Goal: Use online tool/utility: Utilize a website feature to perform a specific function

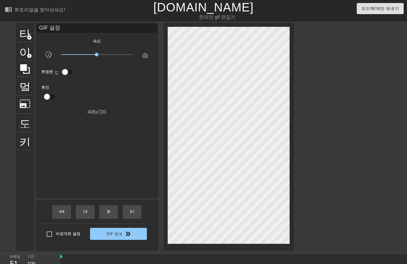
scroll to position [14, 0]
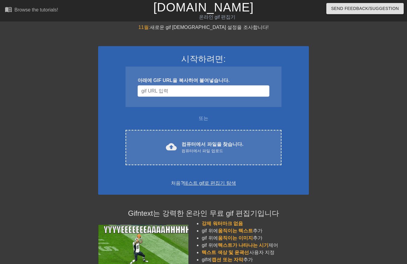
scroll to position [14, 0]
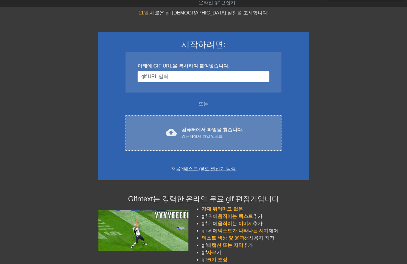
click at [217, 122] on div "cloud_upload 컴퓨터에서 파일을 찾습니다. 컴퓨터에서 파일 업로드 Choose files" at bounding box center [204, 132] width 156 height 35
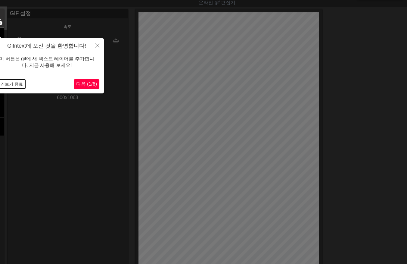
click at [11, 82] on button "둘러보기 종료" at bounding box center [9, 84] width 31 height 9
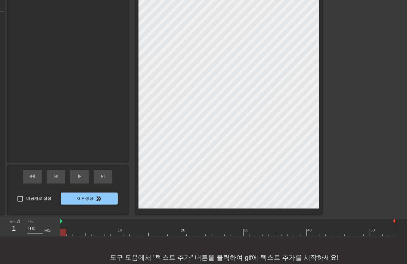
scroll to position [137, 0]
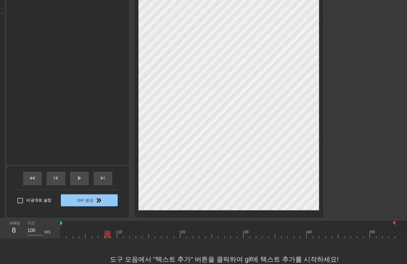
click at [108, 237] on div at bounding box center [227, 234] width 335 height 8
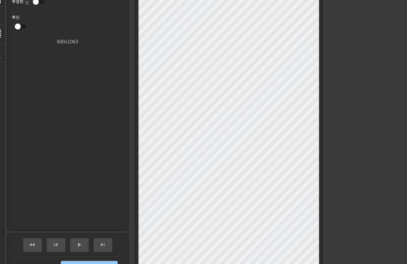
scroll to position [81, 0]
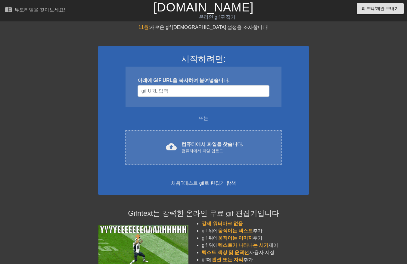
scroll to position [57, 0]
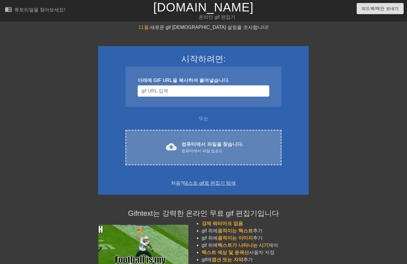
click at [224, 144] on font "컴퓨터에서 파일을 찾습니다." at bounding box center [213, 144] width 62 height 5
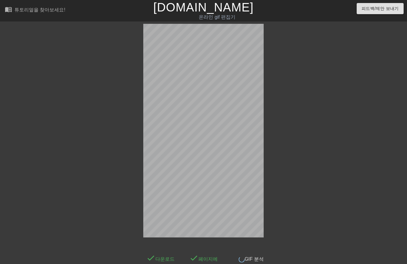
scroll to position [14, 0]
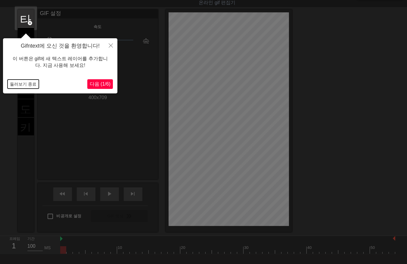
click at [20, 83] on button "둘러보기 종료" at bounding box center [23, 84] width 31 height 9
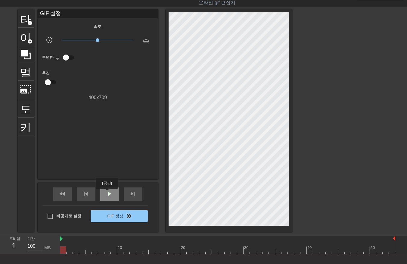
click at [107, 193] on span "play_arrow" at bounding box center [109, 193] width 7 height 7
click at [108, 192] on span "일시 중지" at bounding box center [109, 193] width 7 height 7
drag, startPoint x: 64, startPoint y: 250, endPoint x: 68, endPoint y: 251, distance: 4.3
click at [64, 251] on div at bounding box center [227, 250] width 335 height 8
click at [68, 250] on div at bounding box center [227, 250] width 335 height 8
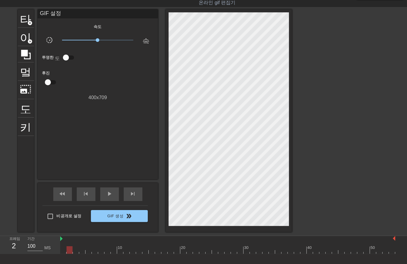
click at [75, 250] on div at bounding box center [227, 250] width 335 height 8
click at [301, 251] on div at bounding box center [227, 250] width 335 height 8
drag, startPoint x: 312, startPoint y: 252, endPoint x: 318, endPoint y: 252, distance: 6.4
click at [312, 252] on div at bounding box center [227, 250] width 335 height 8
drag, startPoint x: 323, startPoint y: 252, endPoint x: 369, endPoint y: 244, distance: 46.7
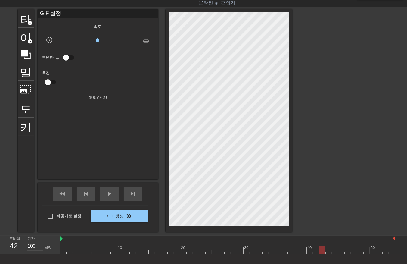
click at [330, 252] on div at bounding box center [227, 250] width 335 height 8
click at [380, 249] on div at bounding box center [227, 250] width 335 height 8
drag, startPoint x: 390, startPoint y: 249, endPoint x: 401, endPoint y: 249, distance: 10.8
click at [393, 249] on div at bounding box center [227, 250] width 335 height 8
click at [401, 249] on div "10 20 30 40 50" at bounding box center [233, 245] width 347 height 18
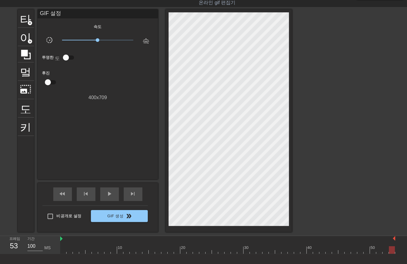
click at [399, 251] on div "10 20 30 40 50" at bounding box center [233, 245] width 347 height 18
drag, startPoint x: 397, startPoint y: 252, endPoint x: 389, endPoint y: 259, distance: 11.3
click at [396, 253] on div "10 20 30 40 50" at bounding box center [233, 245] width 347 height 18
drag, startPoint x: 402, startPoint y: 251, endPoint x: 386, endPoint y: 263, distance: 20.0
click at [400, 254] on div "menu_book 튜토리얼을 찾아보세요! Gifntext.com 온라인 gif 편집기 피드백/제안 보내기 타이틀 add_circle 이미지 a…" at bounding box center [203, 141] width 407 height 310
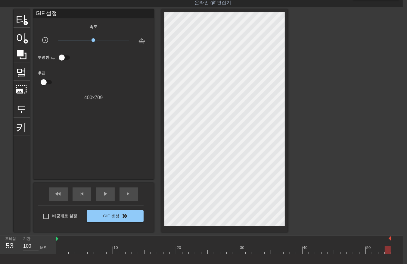
scroll to position [14, 5]
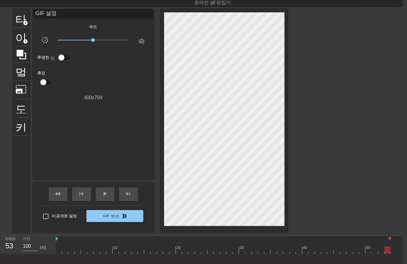
click at [394, 252] on div "10 20 30 40 50" at bounding box center [229, 245] width 347 height 18
click at [60, 253] on div at bounding box center [223, 250] width 335 height 8
click at [64, 251] on div at bounding box center [223, 250] width 335 height 8
click at [70, 252] on div at bounding box center [223, 250] width 335 height 8
click at [76, 249] on div at bounding box center [223, 250] width 335 height 8
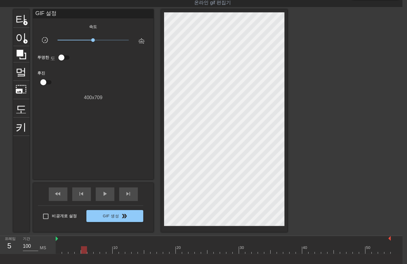
click at [84, 251] on div at bounding box center [223, 250] width 335 height 8
click at [89, 252] on div at bounding box center [223, 250] width 335 height 8
click at [94, 252] on div at bounding box center [223, 250] width 335 height 8
click at [102, 252] on div at bounding box center [223, 250] width 335 height 8
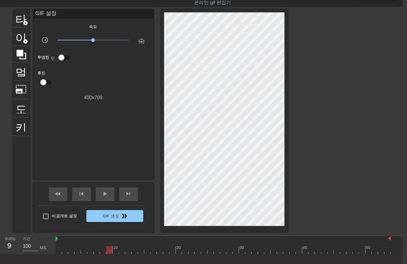
click at [108, 250] on div at bounding box center [223, 250] width 335 height 8
click at [113, 251] on div at bounding box center [223, 250] width 335 height 8
click at [121, 250] on div at bounding box center [223, 250] width 335 height 8
click at [126, 251] on div at bounding box center [223, 250] width 335 height 8
click at [133, 249] on div at bounding box center [223, 250] width 335 height 8
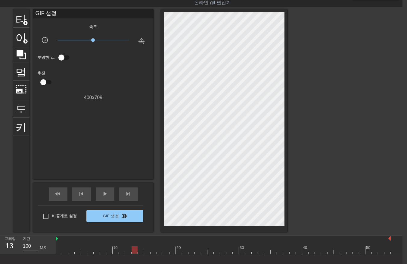
click at [139, 251] on div at bounding box center [223, 250] width 335 height 8
drag, startPoint x: 146, startPoint y: 252, endPoint x: 151, endPoint y: 255, distance: 5.7
click at [146, 253] on div at bounding box center [223, 250] width 335 height 8
click at [152, 251] on div at bounding box center [223, 250] width 335 height 8
click at [158, 251] on div at bounding box center [223, 250] width 335 height 8
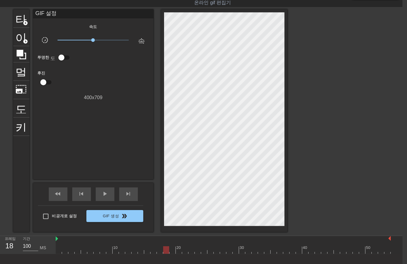
drag, startPoint x: 164, startPoint y: 251, endPoint x: 171, endPoint y: 251, distance: 7.3
click at [164, 251] on div at bounding box center [223, 250] width 335 height 8
click at [171, 251] on div at bounding box center [223, 250] width 335 height 8
drag, startPoint x: 178, startPoint y: 250, endPoint x: 187, endPoint y: 249, distance: 8.8
click at [179, 251] on div at bounding box center [223, 250] width 335 height 8
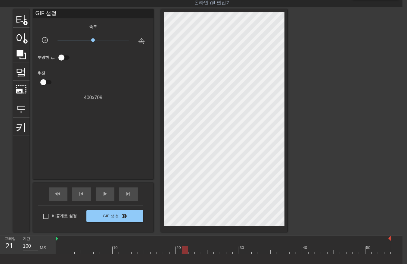
click at [184, 249] on div at bounding box center [223, 250] width 335 height 8
click at [190, 249] on div at bounding box center [223, 250] width 335 height 8
click at [196, 251] on div at bounding box center [223, 250] width 335 height 8
click at [202, 249] on div at bounding box center [223, 250] width 335 height 8
click at [209, 251] on div at bounding box center [223, 250] width 335 height 8
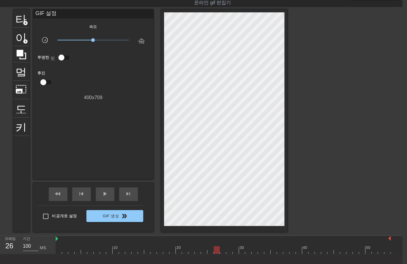
click at [215, 250] on div at bounding box center [223, 250] width 335 height 8
click at [223, 250] on div at bounding box center [223, 250] width 335 height 8
drag, startPoint x: 228, startPoint y: 249, endPoint x: 235, endPoint y: 249, distance: 7.3
click at [230, 250] on div at bounding box center [223, 250] width 335 height 8
click at [235, 250] on div at bounding box center [223, 250] width 335 height 8
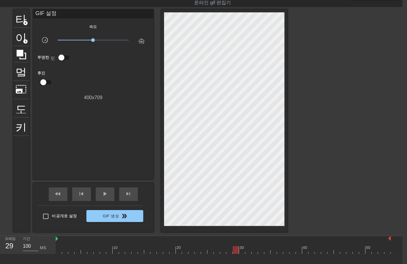
click at [240, 249] on div at bounding box center [223, 250] width 335 height 8
click at [248, 250] on div at bounding box center [223, 250] width 335 height 8
drag, startPoint x: 253, startPoint y: 251, endPoint x: 258, endPoint y: 251, distance: 4.3
click at [254, 251] on div at bounding box center [223, 250] width 335 height 8
drag, startPoint x: 260, startPoint y: 250, endPoint x: 264, endPoint y: 250, distance: 3.3
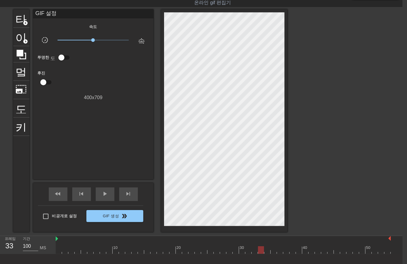
click at [260, 251] on div at bounding box center [223, 250] width 335 height 8
click at [266, 251] on div at bounding box center [223, 250] width 335 height 8
click at [272, 250] on div at bounding box center [223, 250] width 335 height 8
click at [280, 249] on div at bounding box center [223, 250] width 335 height 8
click at [286, 252] on div at bounding box center [223, 250] width 335 height 8
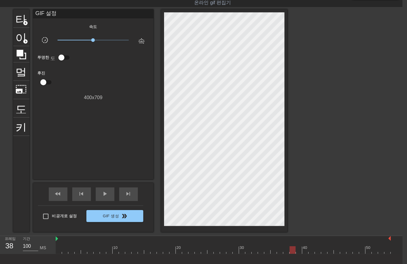
click at [291, 251] on div at bounding box center [223, 250] width 335 height 8
click at [298, 252] on div at bounding box center [223, 250] width 335 height 8
click at [303, 252] on div at bounding box center [223, 250] width 335 height 8
click at [311, 252] on div at bounding box center [223, 250] width 335 height 8
click at [318, 251] on div at bounding box center [223, 250] width 335 height 8
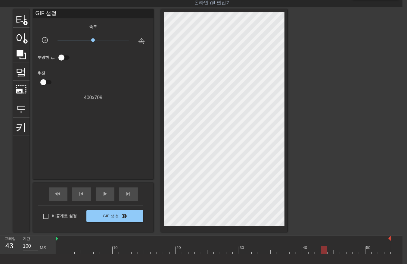
drag, startPoint x: 323, startPoint y: 250, endPoint x: 329, endPoint y: 252, distance: 6.1
click at [324, 251] on div at bounding box center [223, 250] width 335 height 8
click at [331, 253] on div at bounding box center [223, 250] width 335 height 8
click at [338, 251] on div at bounding box center [223, 250] width 335 height 8
drag, startPoint x: 344, startPoint y: 249, endPoint x: 348, endPoint y: 251, distance: 4.7
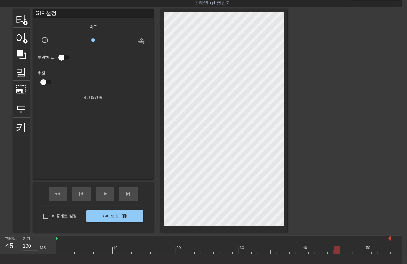
click at [346, 251] on div at bounding box center [223, 250] width 335 height 8
click at [351, 252] on div at bounding box center [223, 250] width 335 height 8
click at [355, 251] on div at bounding box center [223, 250] width 335 height 8
click at [361, 251] on div at bounding box center [223, 250] width 335 height 8
click at [368, 250] on div at bounding box center [223, 250] width 335 height 8
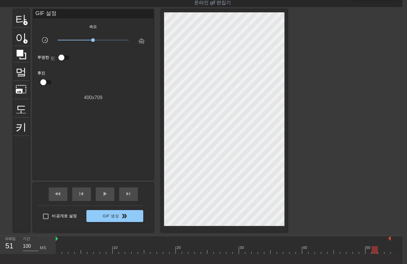
drag, startPoint x: 374, startPoint y: 249, endPoint x: 380, endPoint y: 252, distance: 5.8
click at [376, 252] on div at bounding box center [223, 250] width 335 height 8
drag, startPoint x: 381, startPoint y: 249, endPoint x: 387, endPoint y: 249, distance: 5.7
click at [384, 251] on div at bounding box center [223, 250] width 335 height 8
drag, startPoint x: 386, startPoint y: 249, endPoint x: 390, endPoint y: 249, distance: 3.6
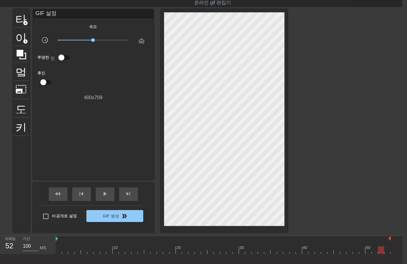
click at [388, 250] on div at bounding box center [223, 250] width 335 height 8
click at [393, 249] on div "10 20 30 40 50" at bounding box center [229, 245] width 347 height 18
